Goal: Information Seeking & Learning: Learn about a topic

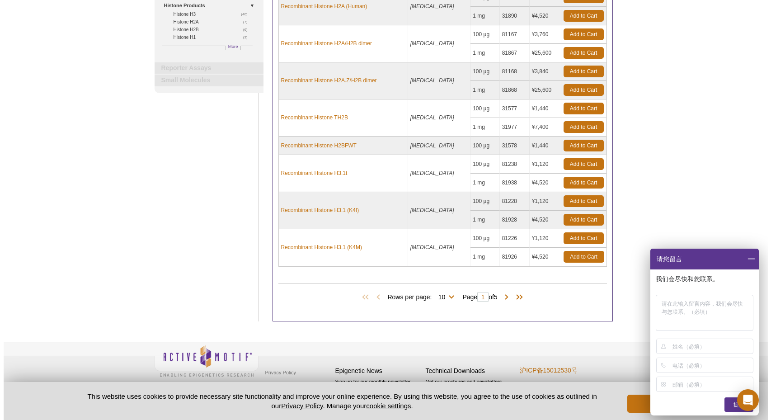
scroll to position [231, 0]
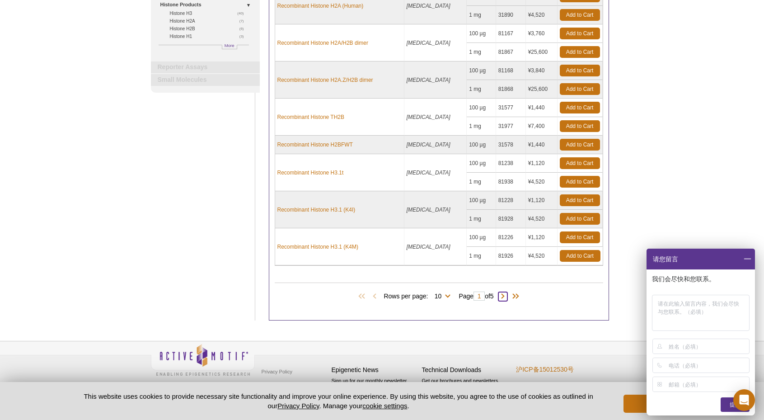
click at [506, 298] on span at bounding box center [502, 296] width 9 height 9
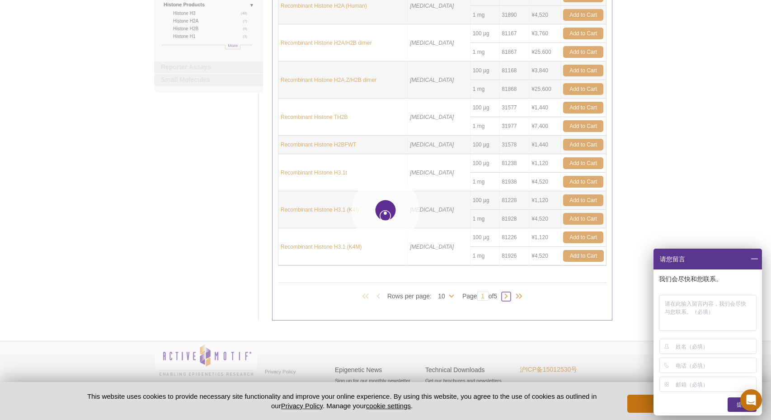
type input "2"
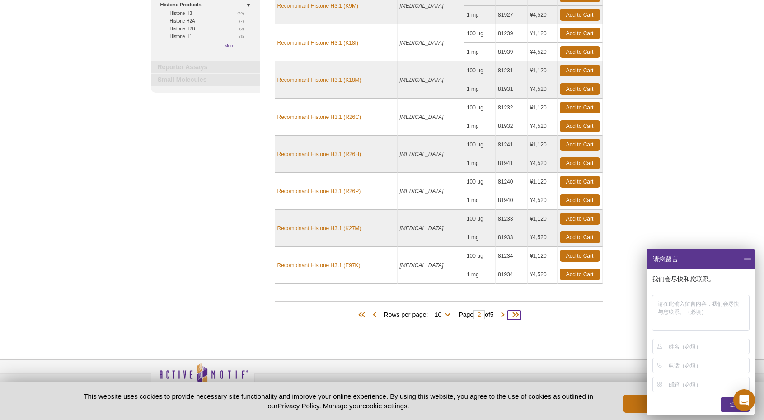
click at [519, 316] on span at bounding box center [514, 314] width 14 height 9
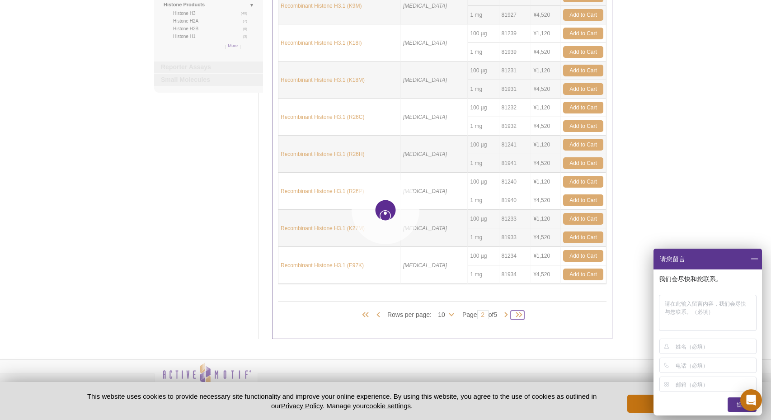
type input "5"
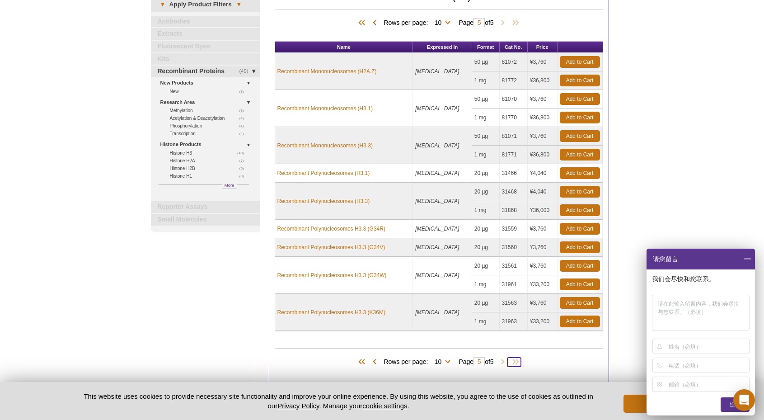
scroll to position [90, 0]
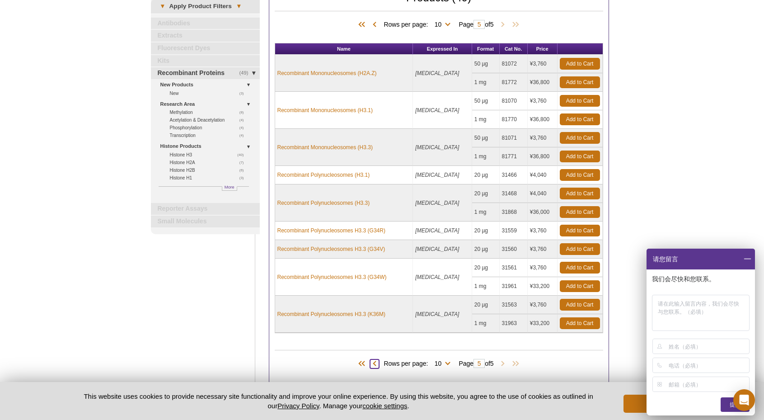
click at [374, 364] on span at bounding box center [374, 363] width 9 height 9
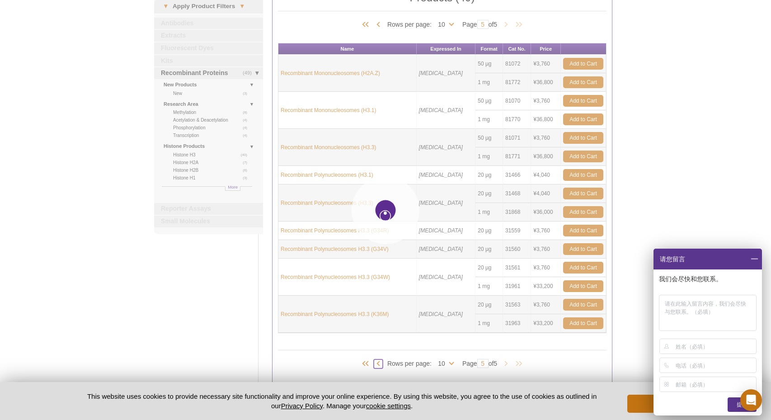
type input "4"
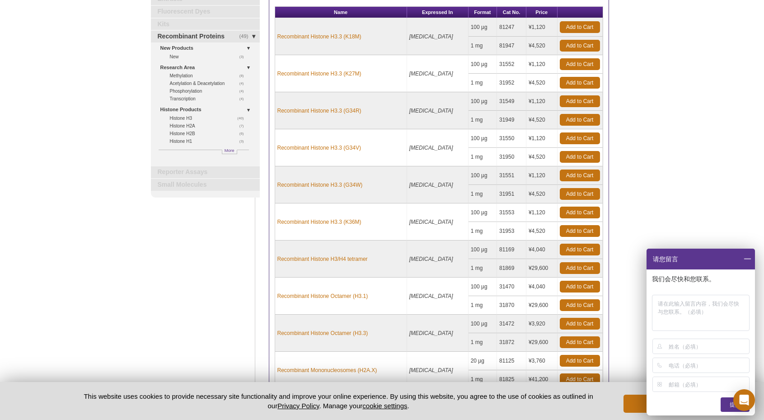
scroll to position [163, 0]
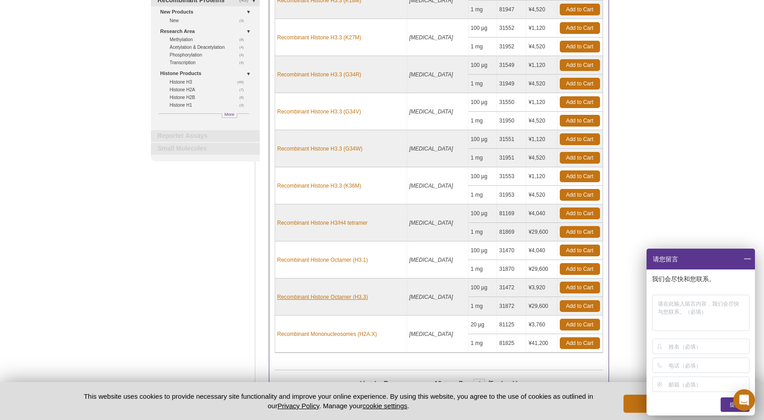
click at [344, 297] on link "Recombinant Histone Octamer (H3.3)" at bounding box center [322, 297] width 91 height 8
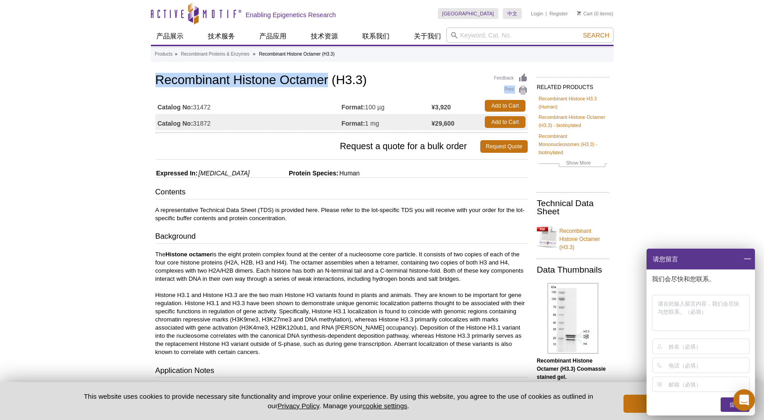
drag, startPoint x: 320, startPoint y: 82, endPoint x: 154, endPoint y: 82, distance: 165.8
click at [154, 82] on div "Feedback Print Recombinant Histone Octamer (H3.3) Catalog No: 31472 Format: 100…" at bounding box center [339, 357] width 377 height 573
copy div "Print Recombinant Histone Octamer"
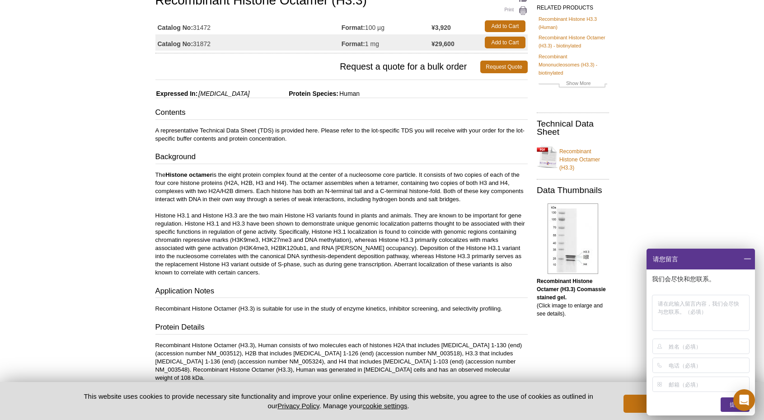
scroll to position [154, 0]
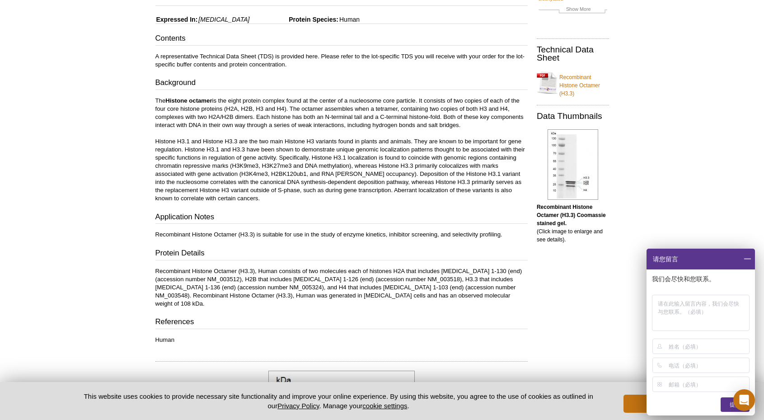
click at [746, 257] on span at bounding box center [746, 258] width 15 height 21
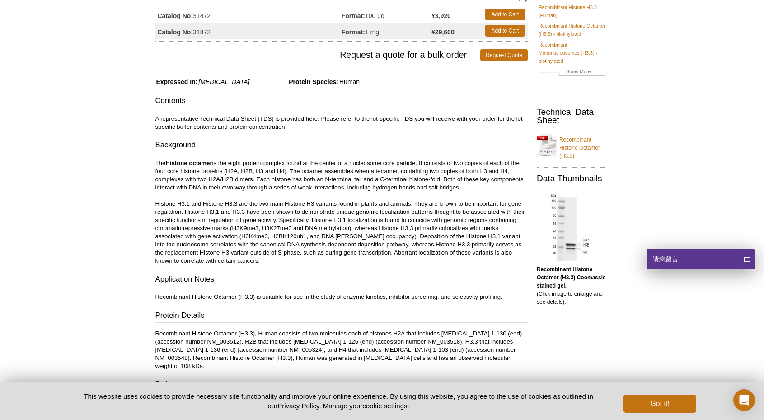
scroll to position [0, 0]
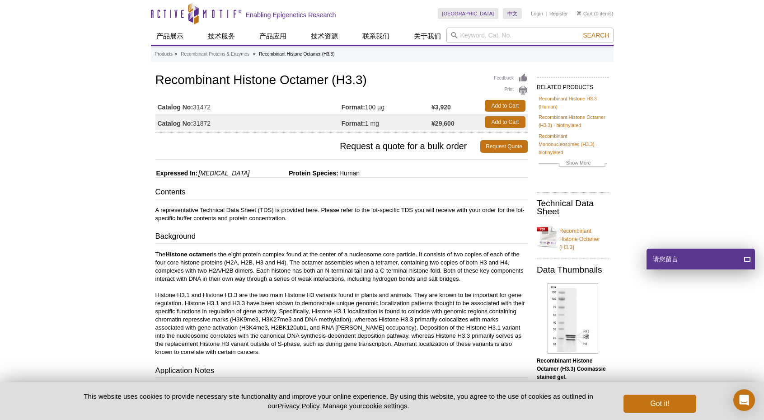
click at [397, 224] on div "Contents A representative Technical Data Sheet (TDS) is provided here. Please r…" at bounding box center [341, 342] width 372 height 311
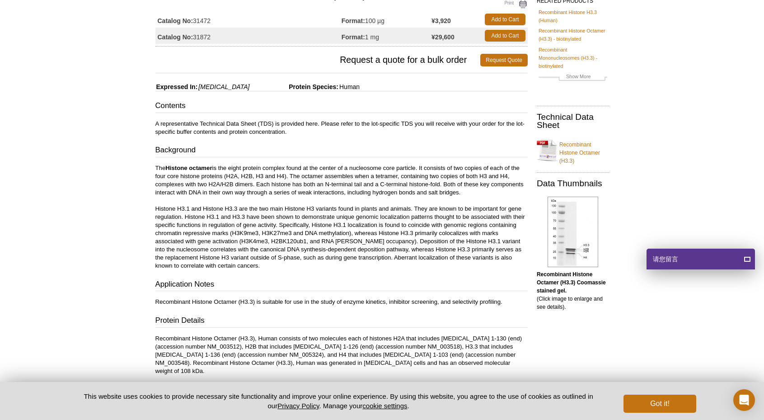
scroll to position [175, 0]
